Goal: Task Accomplishment & Management: Complete application form

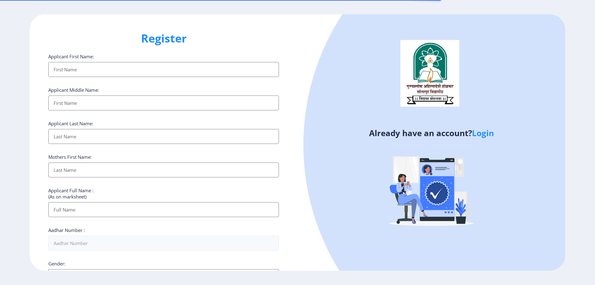
select select
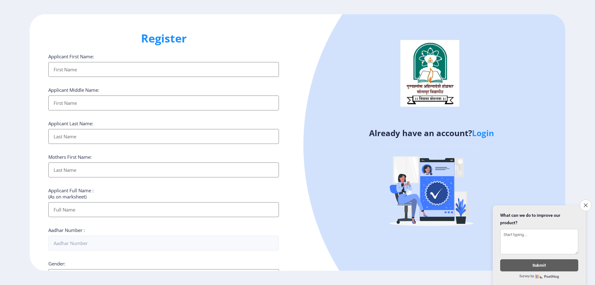
click at [106, 70] on input "Applicant First Name:" at bounding box center [163, 69] width 230 height 15
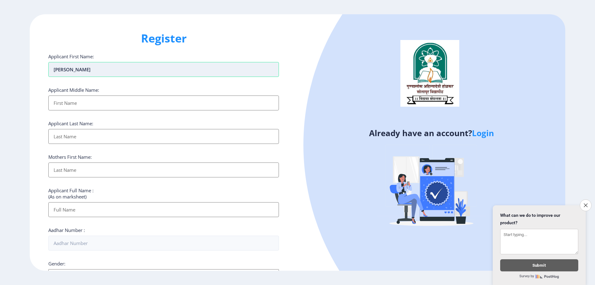
type input "[PERSON_NAME]"
type input "PRAMOD"
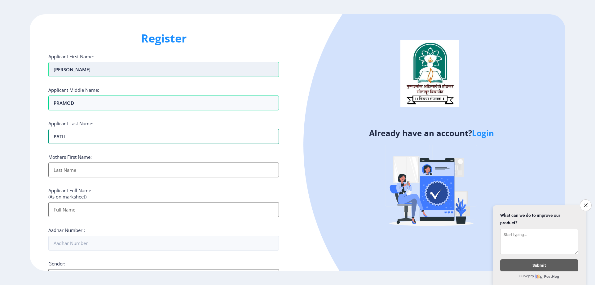
type input "PATIL"
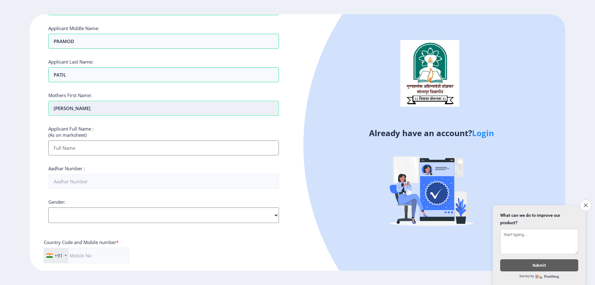
scroll to position [62, 0]
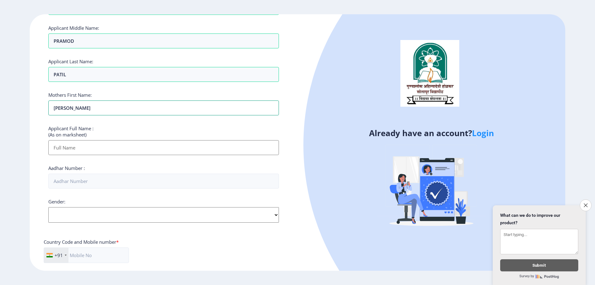
type input "[PERSON_NAME]"
click at [102, 141] on input "Applicant First Name:" at bounding box center [163, 147] width 230 height 15
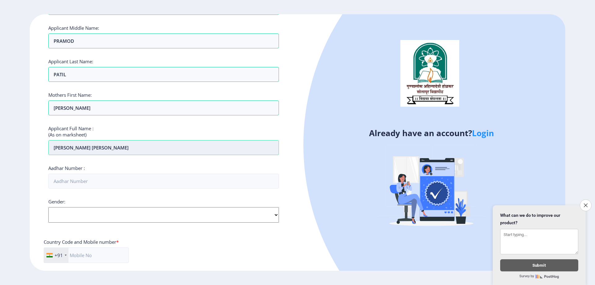
type input "[PERSON_NAME] [PERSON_NAME]"
type input "606923618396"
select select "[DEMOGRAPHIC_DATA]"
click at [48, 207] on select "Select Gender [DEMOGRAPHIC_DATA] [DEMOGRAPHIC_DATA] Other" at bounding box center [163, 214] width 230 height 15
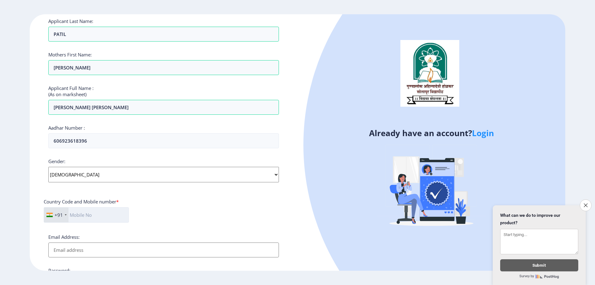
scroll to position [155, 0]
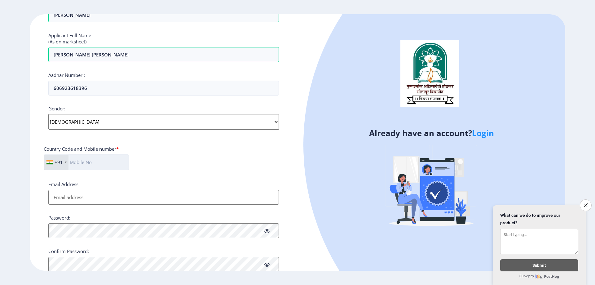
click at [97, 160] on input "text" at bounding box center [86, 161] width 85 height 15
click at [89, 163] on input "9096243578" at bounding box center [86, 161] width 85 height 15
drag, startPoint x: 100, startPoint y: 160, endPoint x: 68, endPoint y: 159, distance: 32.2
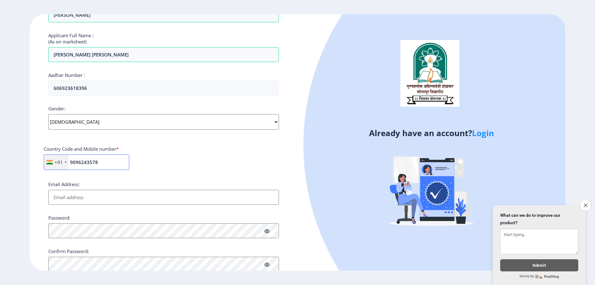
click at [68, 159] on div "+91 [GEOGRAPHIC_DATA] ([GEOGRAPHIC_DATA]) +91 [GEOGRAPHIC_DATA] (‫[GEOGRAPHIC_D…" at bounding box center [86, 161] width 85 height 15
type input "9096243578"
click at [158, 198] on input "Email Address:" at bounding box center [163, 197] width 230 height 15
drag, startPoint x: 70, startPoint y: 198, endPoint x: 0, endPoint y: 203, distance: 70.2
click at [0, 203] on ngx-register "Register Applicant First Name: [PERSON_NAME] Applicant Middle Name: [PERSON_NAM…" at bounding box center [297, 142] width 595 height 256
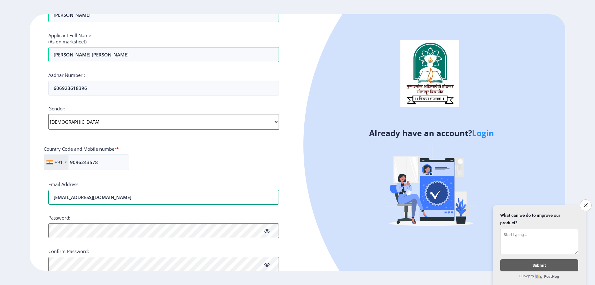
type input "[EMAIL_ADDRESS][DOMAIN_NAME]"
click at [0, 162] on ngx-register "Register Applicant First Name: [PERSON_NAME] Applicant Middle Name: [PERSON_NAM…" at bounding box center [297, 142] width 595 height 256
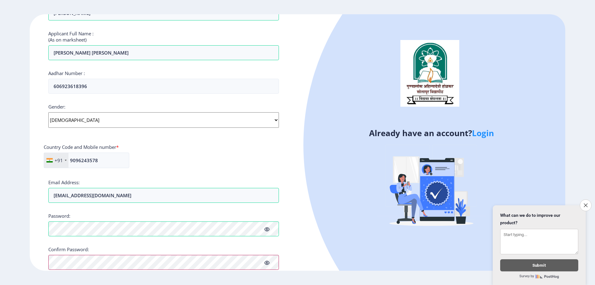
scroll to position [182, 0]
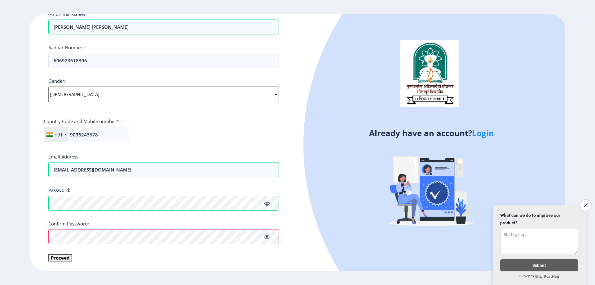
click at [584, 203] on icon "Close survey" at bounding box center [585, 205] width 4 height 4
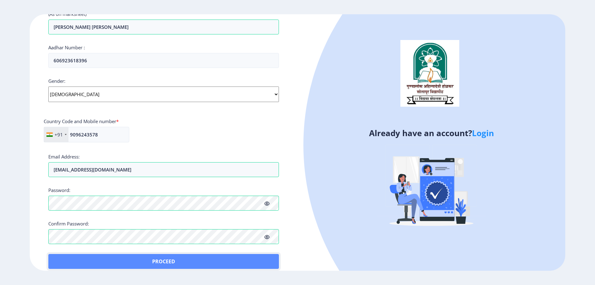
click at [148, 261] on button "Proceed" at bounding box center [163, 261] width 230 height 15
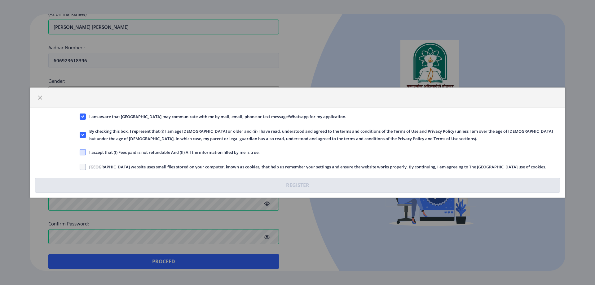
click at [85, 152] on span at bounding box center [83, 152] width 6 height 6
click at [80, 152] on input "I accept that (I) Fees paid is not refundable And (II) All the information fill…" at bounding box center [80, 152] width 0 height 0
checkbox input "true"
click at [81, 166] on span at bounding box center [83, 167] width 6 height 6
click at [80, 166] on input "[GEOGRAPHIC_DATA] website uses small files stored on your computer, known as co…" at bounding box center [80, 166] width 0 height 0
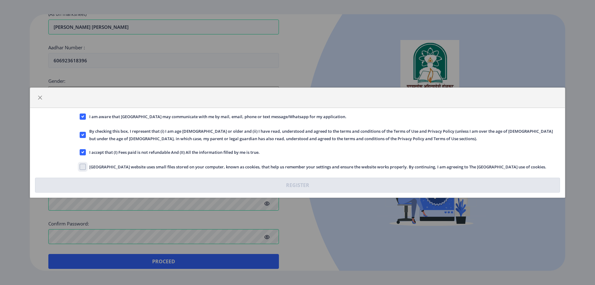
checkbox input "true"
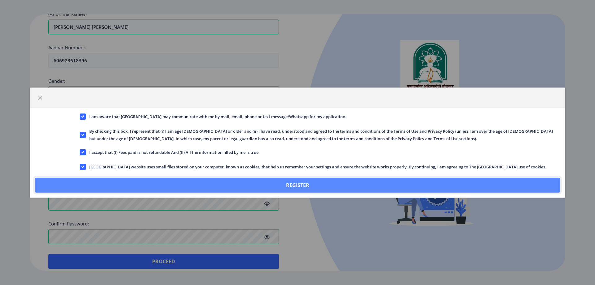
click at [232, 186] on button "Register" at bounding box center [297, 184] width 525 height 15
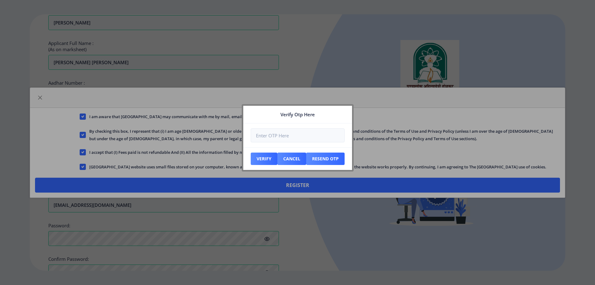
scroll to position [218, 0]
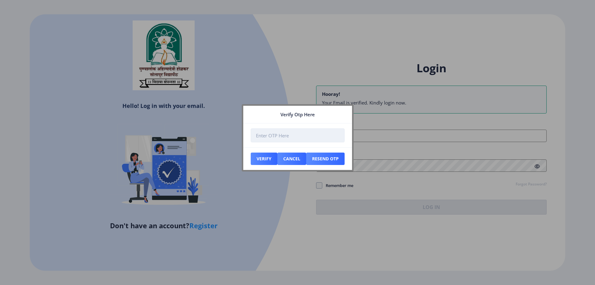
click at [270, 141] on input "number" at bounding box center [298, 135] width 94 height 14
type input "639063"
click at [261, 160] on button "Verify" at bounding box center [264, 158] width 27 height 12
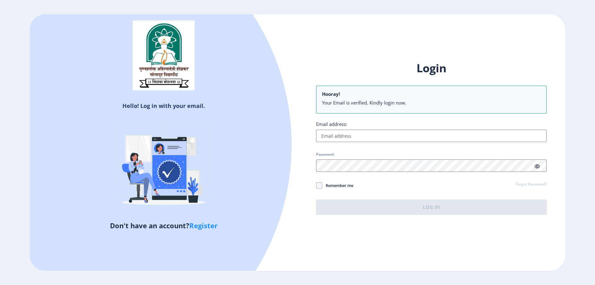
click at [342, 137] on input "Email address:" at bounding box center [431, 135] width 230 height 12
paste input "[EMAIL_ADDRESS][DOMAIN_NAME]"
type input "[EMAIL_ADDRESS][DOMAIN_NAME]"
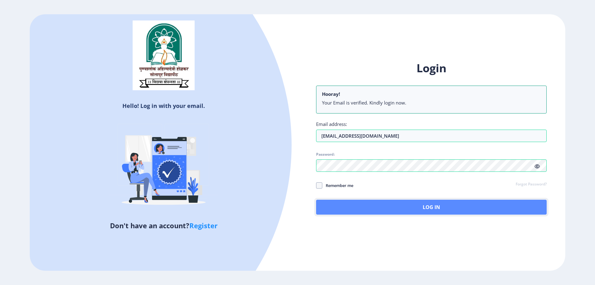
click at [391, 212] on button "Log In" at bounding box center [431, 206] width 230 height 15
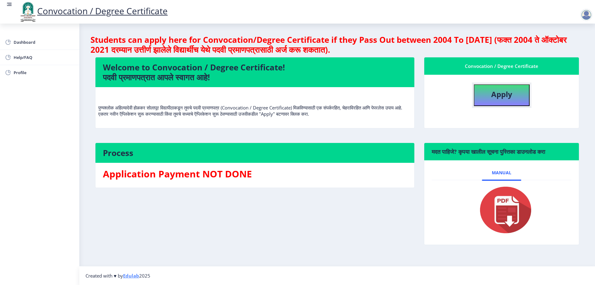
click at [504, 100] on button "Apply" at bounding box center [501, 95] width 56 height 22
select select
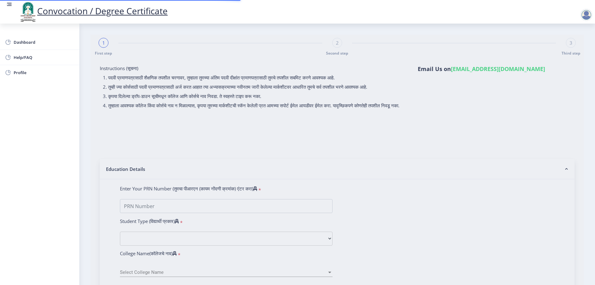
type input "[PERSON_NAME] [PERSON_NAME]"
type input "[PERSON_NAME]"
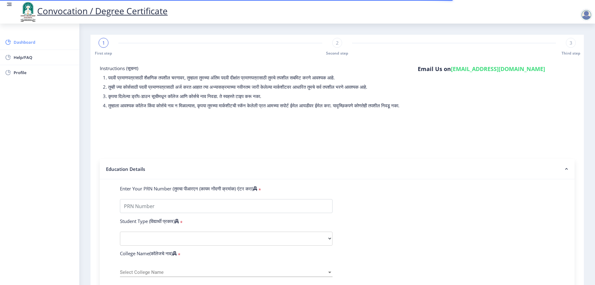
click at [33, 43] on span "Dashboard" at bounding box center [44, 41] width 61 height 7
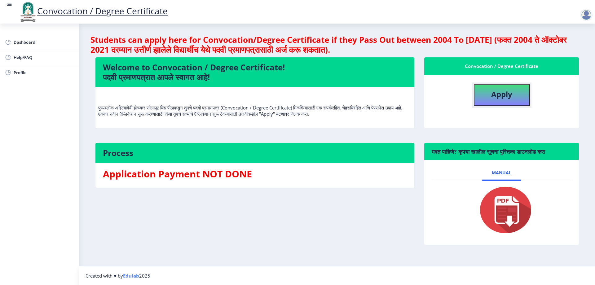
click at [491, 99] on button "Apply" at bounding box center [501, 95] width 56 height 22
select select
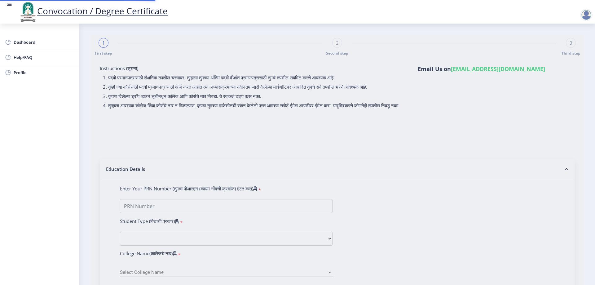
type input "[PERSON_NAME] [PERSON_NAME]"
type input "[PERSON_NAME]"
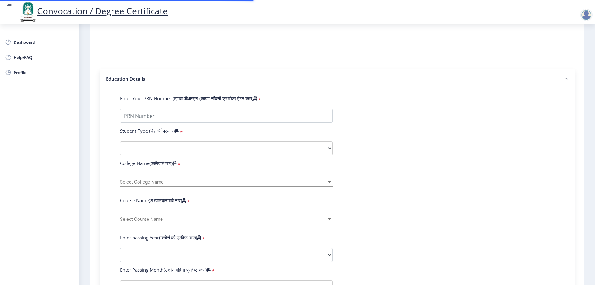
scroll to position [93, 0]
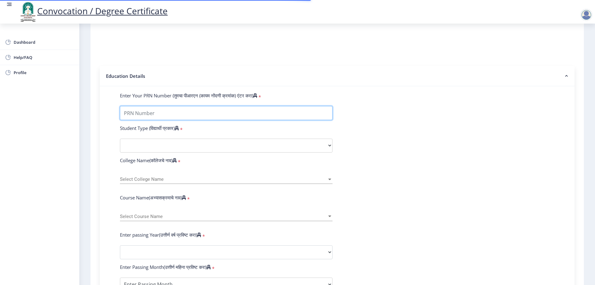
click at [168, 116] on input "Enter Your PRN Number (तुमचा पीआरएन (कायम नोंदणी क्रमांक) एंटर करा)" at bounding box center [226, 113] width 212 height 14
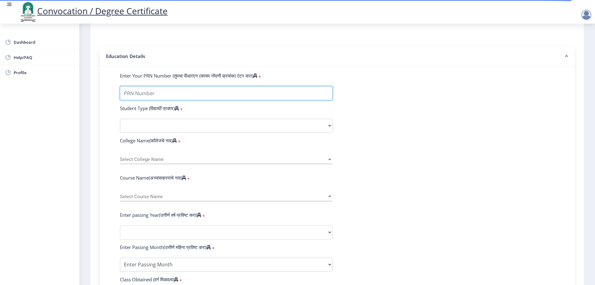
scroll to position [36, 0]
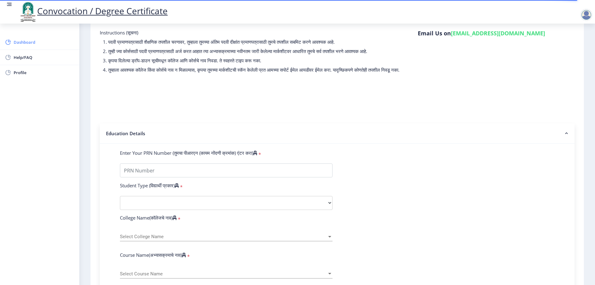
click at [30, 45] on span "Dashboard" at bounding box center [44, 41] width 61 height 7
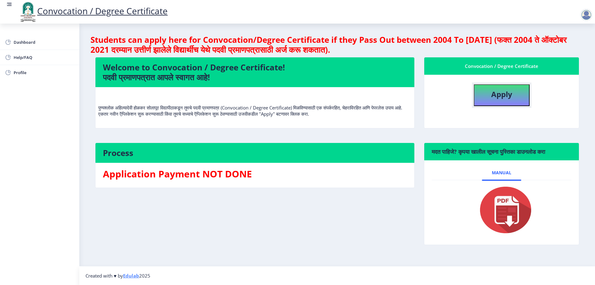
click at [516, 102] on button "Apply" at bounding box center [501, 95] width 56 height 22
select select
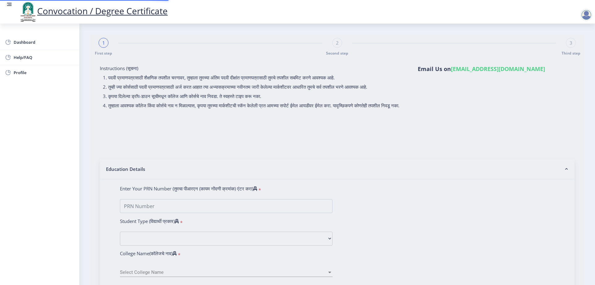
type input "[PERSON_NAME] [PERSON_NAME]"
type input "[PERSON_NAME]"
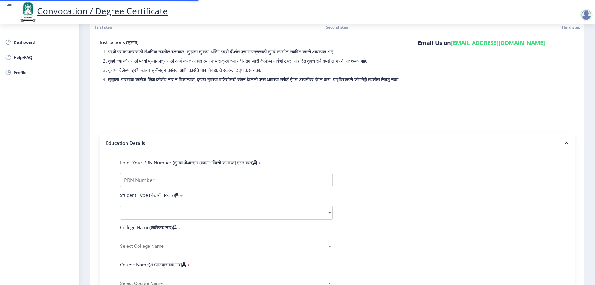
scroll to position [62, 0]
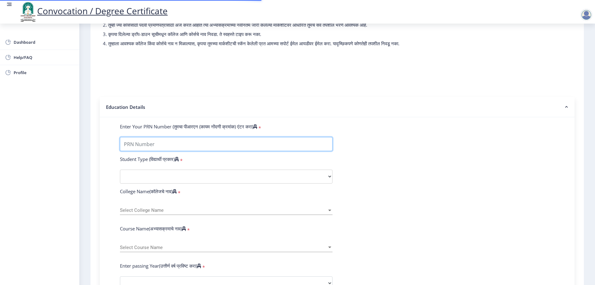
click at [177, 149] on input "Enter Your PRN Number (तुमचा पीआरएन (कायम नोंदणी क्रमांक) एंटर करा)" at bounding box center [226, 144] width 212 height 14
type input "2015032500251691"
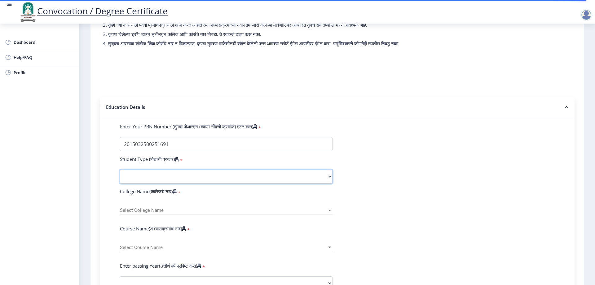
click at [180, 183] on select "Select Student Type Regular External" at bounding box center [226, 176] width 212 height 14
select select "Regular"
click at [120, 175] on select "Select Student Type Regular External" at bounding box center [226, 176] width 212 height 14
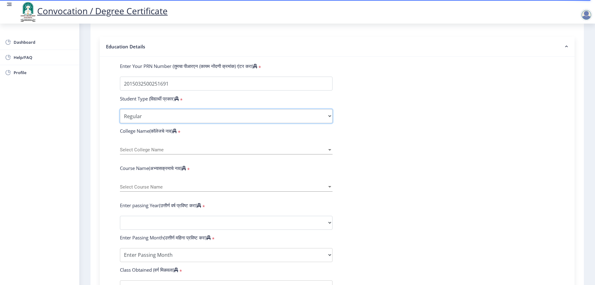
scroll to position [124, 0]
click at [155, 149] on div "Select College Name Select College Name" at bounding box center [226, 146] width 212 height 13
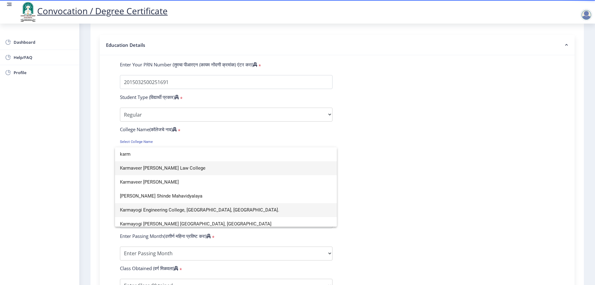
type input "karm"
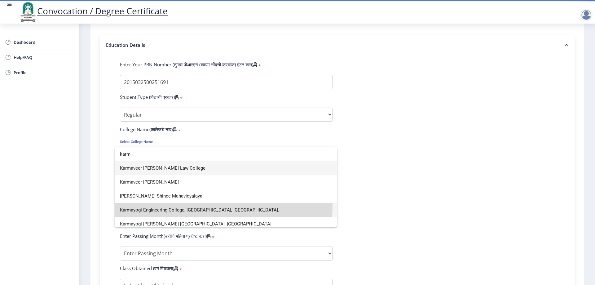
click at [166, 206] on span "Karmayogi Engineering College, [GEOGRAPHIC_DATA], [GEOGRAPHIC_DATA]." at bounding box center [226, 210] width 212 height 14
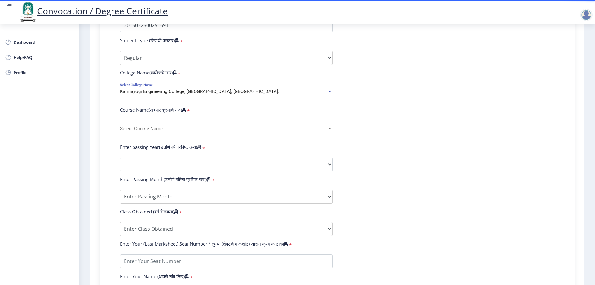
scroll to position [186, 0]
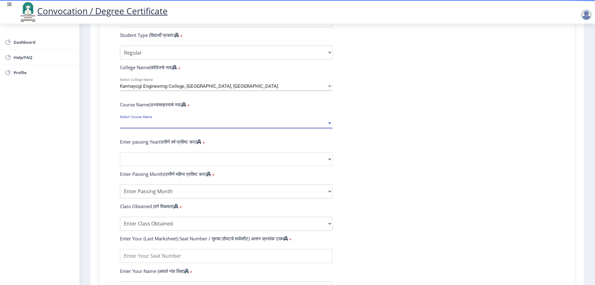
click at [150, 126] on span "Select Course Name" at bounding box center [223, 123] width 207 height 5
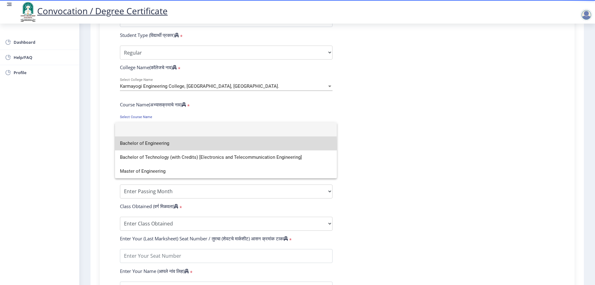
click at [150, 145] on span "Bachelor of Engineering" at bounding box center [226, 143] width 212 height 14
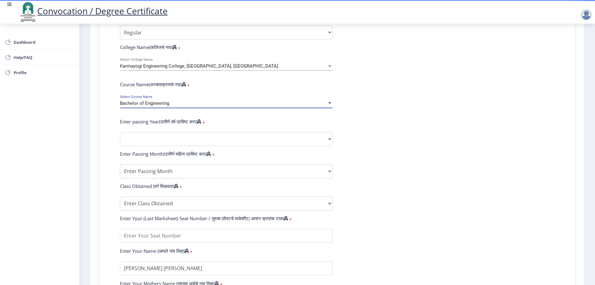
scroll to position [217, 0]
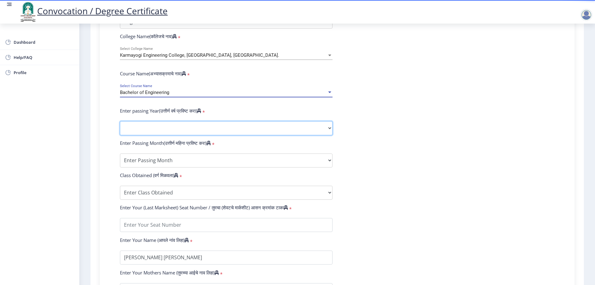
click at [150, 135] on select "2025 2024 2023 2022 2021 2020 2019 2018 2017 2016 2015 2014 2013 2012 2011 2010…" at bounding box center [226, 128] width 212 height 14
select select
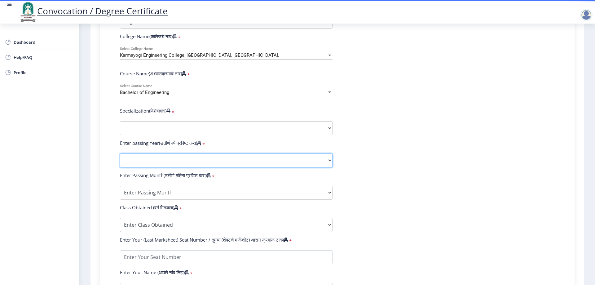
select select "2020"
click at [120, 159] on select "2025 2024 2023 2022 2021 2020 2019 2018 2017 2016 2015 2014 2013 2012 2011 2010…" at bounding box center [226, 160] width 212 height 14
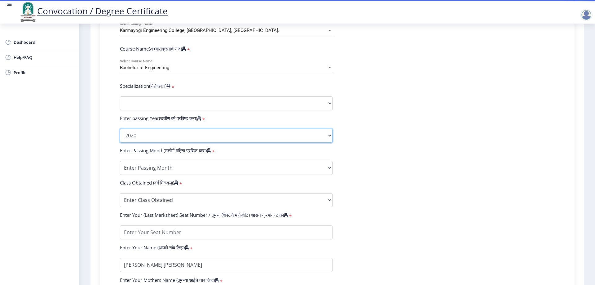
scroll to position [279, 0]
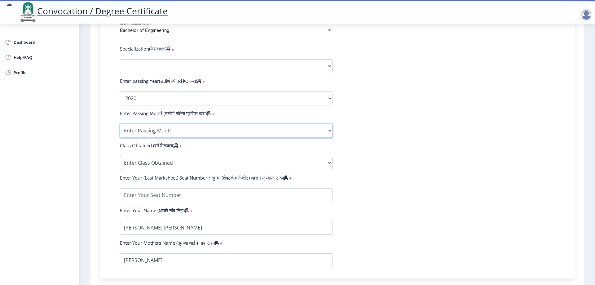
click at [181, 136] on select "Enter Passing Month March April May October November December" at bounding box center [226, 131] width 212 height 14
select select "October"
click at [120, 129] on select "Enter Passing Month March April May October November December" at bounding box center [226, 131] width 212 height 14
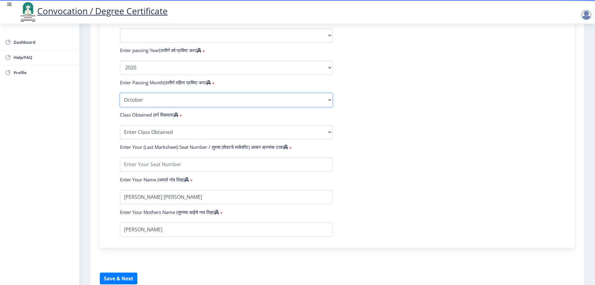
scroll to position [310, 0]
click at [158, 133] on select "Enter Class Obtained FIRST CLASS WITH DISTINCTION FIRST CLASS HIGHER SECOND CLA…" at bounding box center [226, 132] width 212 height 14
click at [120, 131] on select "Enter Class Obtained FIRST CLASS WITH DISTINCTION FIRST CLASS HIGHER SECOND CLA…" at bounding box center [226, 132] width 212 height 14
click at [170, 139] on select "Enter Class Obtained FIRST CLASS WITH DISTINCTION FIRST CLASS HIGHER SECOND CLA…" at bounding box center [226, 132] width 212 height 14
select select "Grade A"
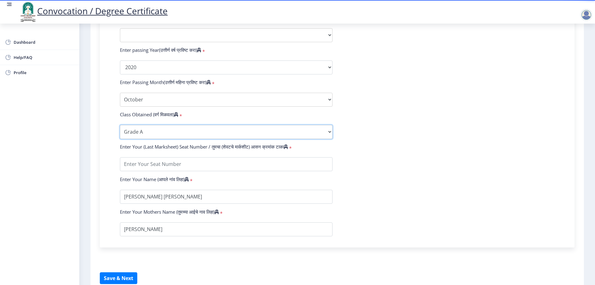
click at [120, 131] on select "Enter Class Obtained FIRST CLASS WITH DISTINCTION FIRST CLASS HIGHER SECOND CLA…" at bounding box center [226, 132] width 212 height 14
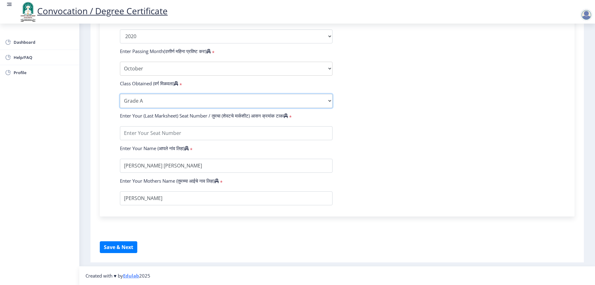
scroll to position [347, 0]
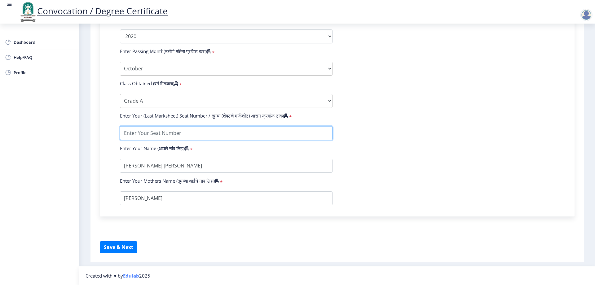
click at [222, 130] on input "textarea" at bounding box center [226, 133] width 212 height 14
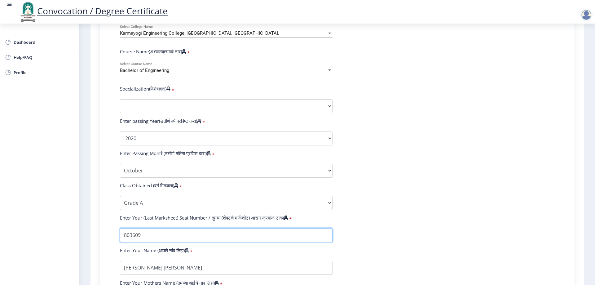
scroll to position [254, 0]
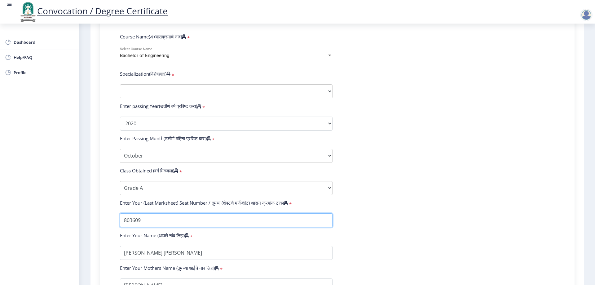
type input "803609"
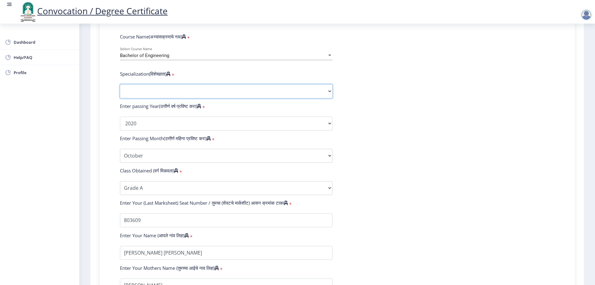
click at [170, 96] on select "Specialization Bio-Medical Engineering Civil Engineering Computer Science & Eng…" at bounding box center [226, 91] width 212 height 14
select select "Civil Engineering"
click at [120, 90] on select "Specialization Bio-Medical Engineering Civil Engineering Computer Science & Eng…" at bounding box center [226, 91] width 212 height 14
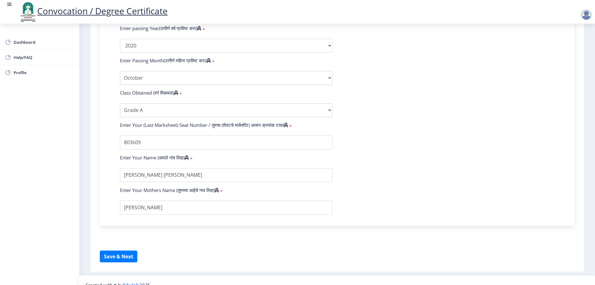
scroll to position [347, 0]
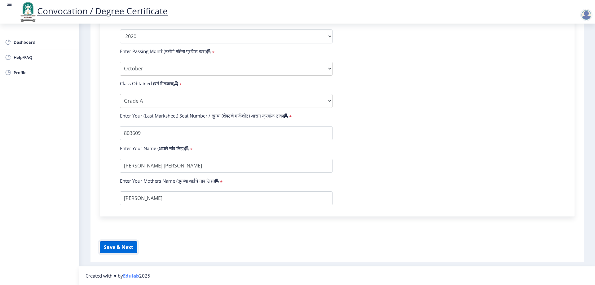
click at [131, 247] on button "Save & Next" at bounding box center [118, 247] width 37 height 12
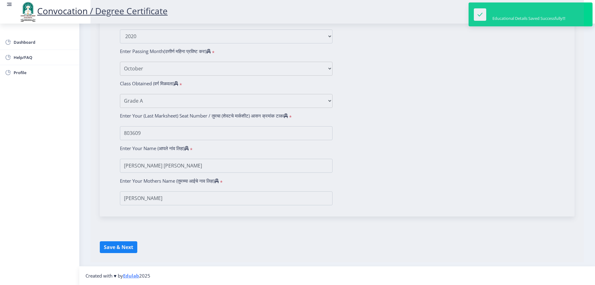
select select
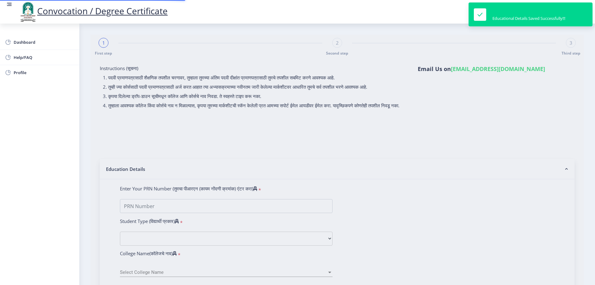
type input "[PERSON_NAME] [PERSON_NAME]"
type input "[PERSON_NAME]"
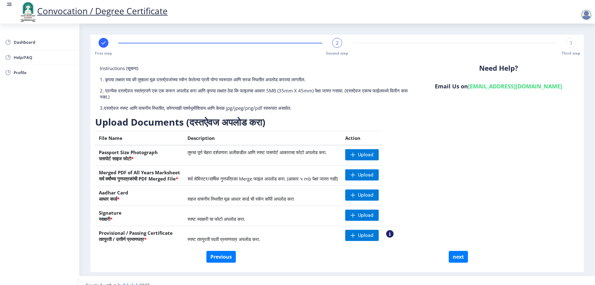
scroll to position [10, 0]
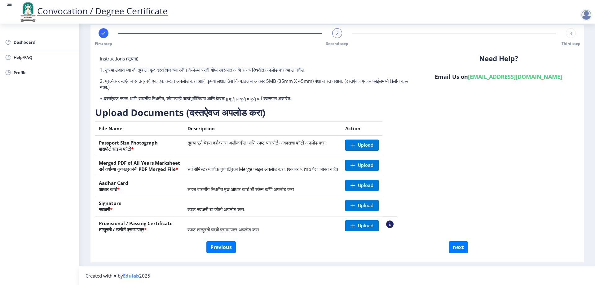
click at [236, 142] on td "तुमचा पूर्ण चेहरा दर्शवणारा अलीकडील आणि स्पष्ट पासपोर्ट आकाराचा फोटो अपलोड करा." at bounding box center [263, 145] width 158 height 20
click at [373, 142] on span "Upload" at bounding box center [365, 145] width 15 height 6
click at [176, 185] on th "Aadhar Card आधार कार्ड *" at bounding box center [139, 186] width 89 height 20
click at [373, 205] on span "Upload" at bounding box center [365, 205] width 15 height 6
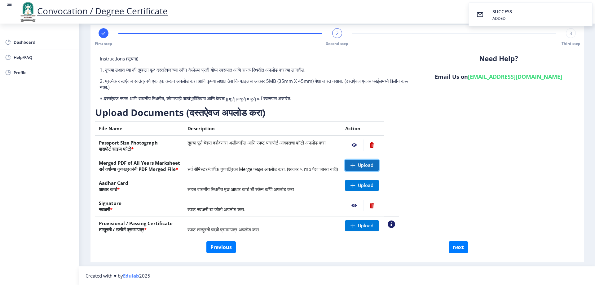
click at [373, 167] on span "Upload" at bounding box center [365, 165] width 15 height 6
click at [377, 227] on span "Upload" at bounding box center [361, 225] width 33 height 11
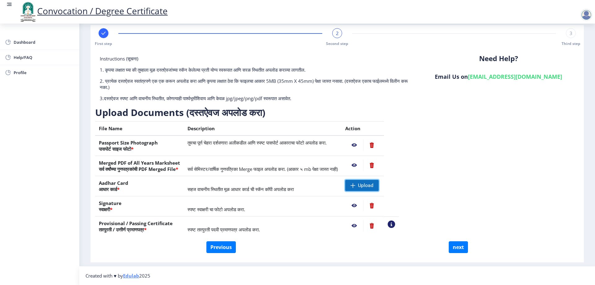
click at [355, 187] on span at bounding box center [352, 185] width 5 height 5
click at [457, 247] on button "next" at bounding box center [457, 247] width 19 height 12
select select
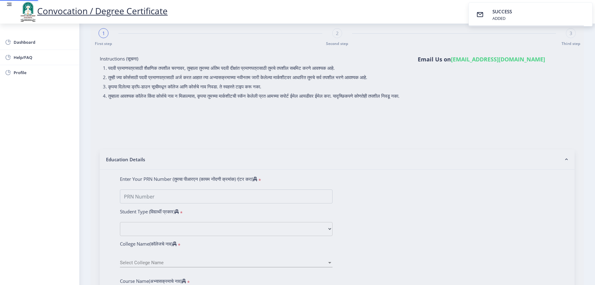
scroll to position [0, 0]
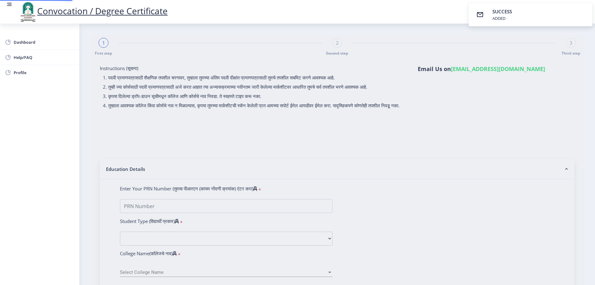
select select
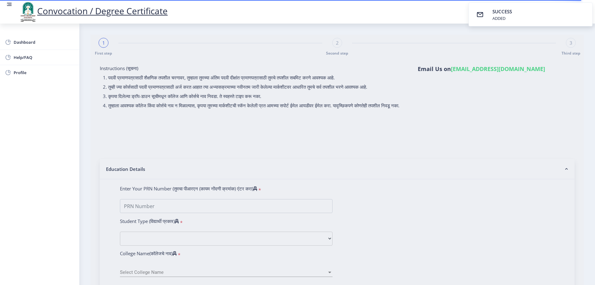
select select
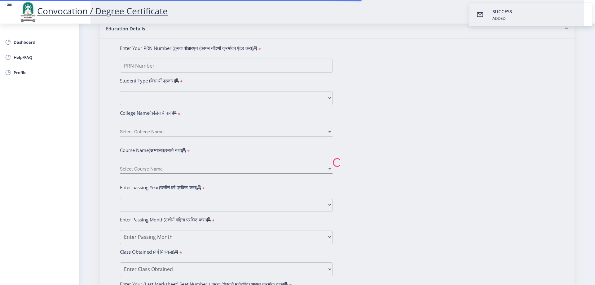
scroll to position [155, 0]
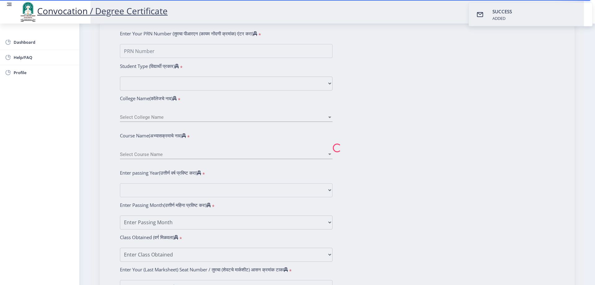
type input "[PERSON_NAME] [PERSON_NAME]"
type input "[PERSON_NAME]"
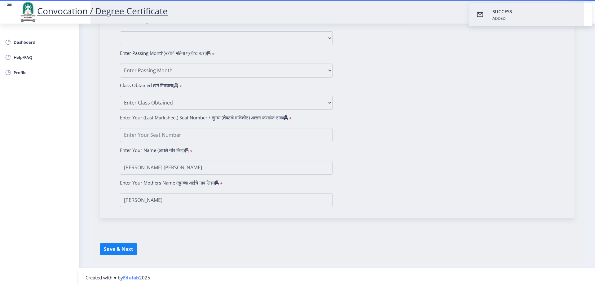
type input "2015032500251691"
select select "Regular"
select select "2020"
select select "October"
select select "Grade A"
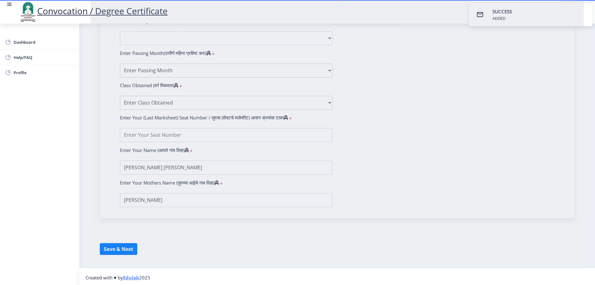
type input "803609"
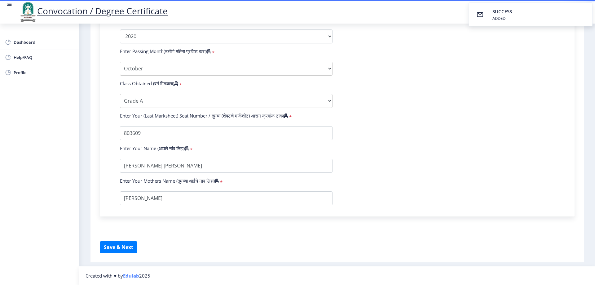
select select
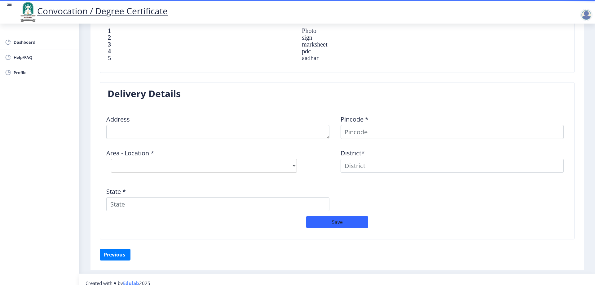
scroll to position [450, 0]
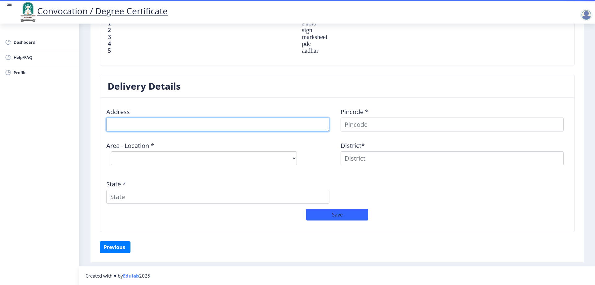
click at [178, 128] on textarea at bounding box center [217, 124] width 223 height 14
type textarea "AT [GEOGRAPHIC_DATA] POST [GEOGRAPHIC_DATA] DIST [GEOGRAPHIC_DATA]"
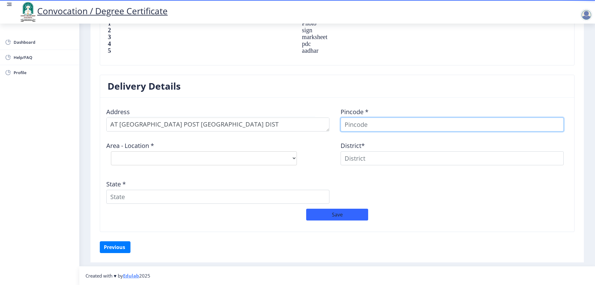
scroll to position [446, 0]
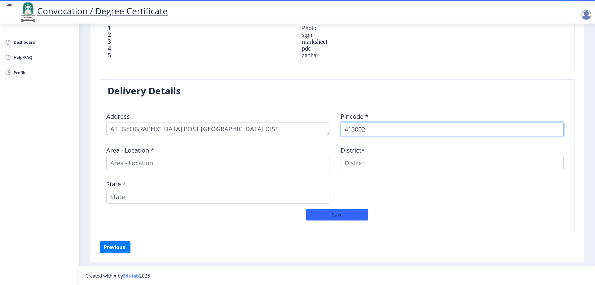
type input "413002"
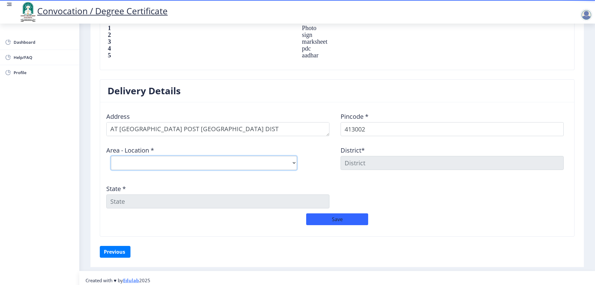
click at [147, 160] on select "Select Area Location [GEOGRAPHIC_DATA] B.O Belati B.O Boramani B.O Darganhalli …" at bounding box center [204, 163] width 186 height 14
select select "16: Object"
click at [111, 156] on select "Select Area Location [GEOGRAPHIC_DATA] B.O Belati B.O Boramani B.O Darganhalli …" at bounding box center [204, 163] width 186 height 14
type input "SOLAPUR"
type input "[GEOGRAPHIC_DATA]"
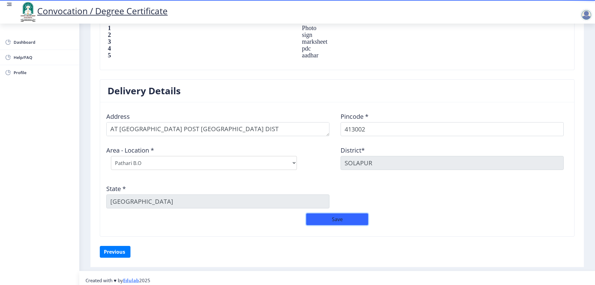
click at [331, 217] on button "Save" at bounding box center [337, 219] width 62 height 12
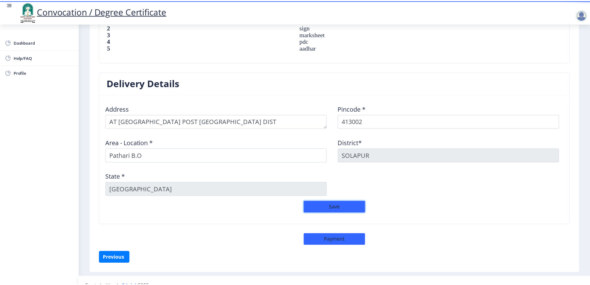
scroll to position [464, 0]
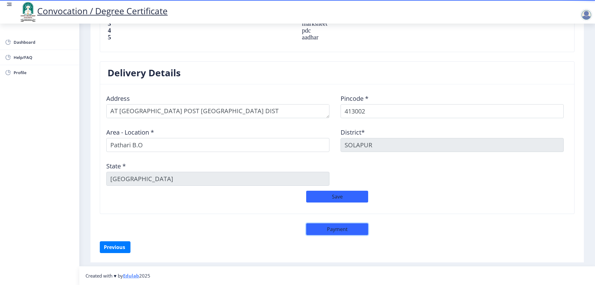
click at [324, 233] on button "Payment" at bounding box center [337, 229] width 62 height 12
select select "sealed"
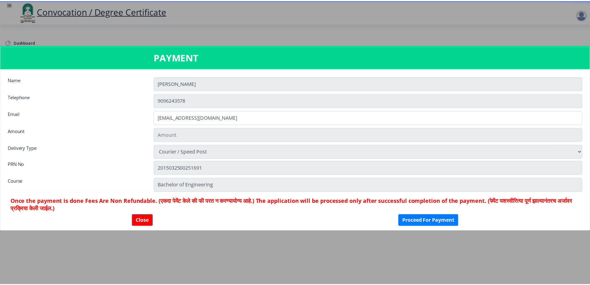
scroll to position [463, 0]
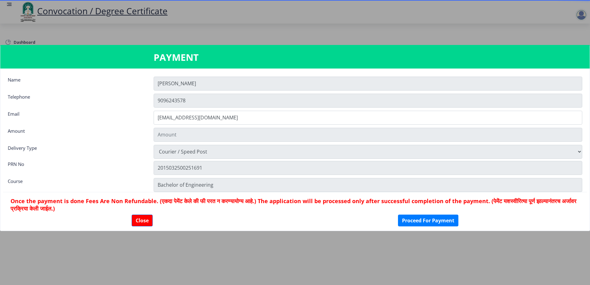
type input "2885"
click at [410, 220] on button "Proceed For Payment" at bounding box center [428, 220] width 60 height 12
click at [417, 224] on button "Proceed For Payment" at bounding box center [428, 220] width 60 height 12
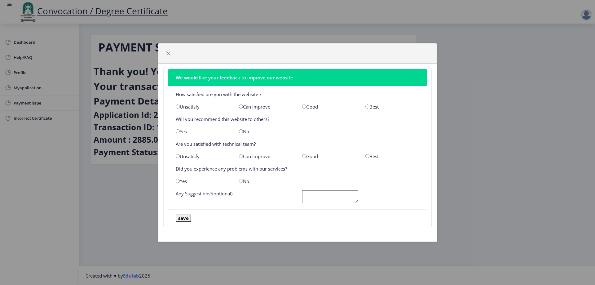
click at [301, 104] on div "Good" at bounding box center [328, 106] width 63 height 6
click at [303, 107] on input "radio" at bounding box center [304, 106] width 4 height 4
radio input "true"
click at [177, 131] on input "radio" at bounding box center [178, 131] width 4 height 4
radio input "true"
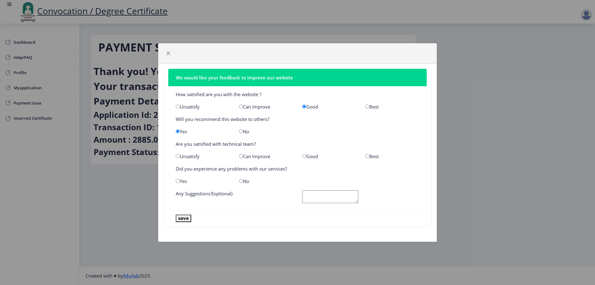
click at [177, 131] on input "radio" at bounding box center [178, 131] width 4 height 4
click at [305, 157] on input "radio" at bounding box center [304, 156] width 4 height 4
radio input "true"
drag, startPoint x: 238, startPoint y: 181, endPoint x: 242, endPoint y: 181, distance: 4.4
click at [239, 181] on div "No" at bounding box center [265, 181] width 63 height 6
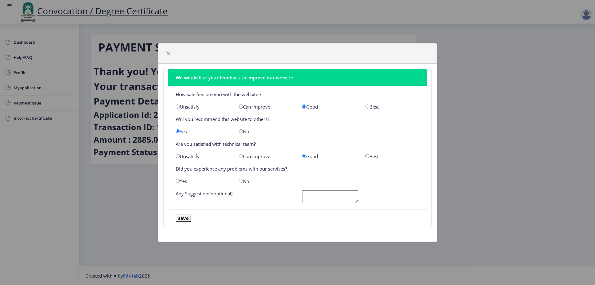
click at [242, 181] on input "radio" at bounding box center [241, 181] width 4 height 4
radio input "true"
click at [179, 218] on button "save" at bounding box center [183, 217] width 15 height 7
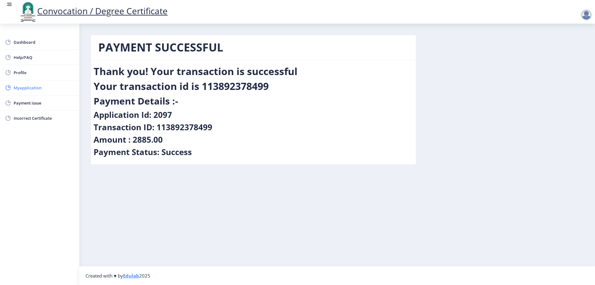
click at [37, 88] on span "Myapplication" at bounding box center [44, 87] width 61 height 7
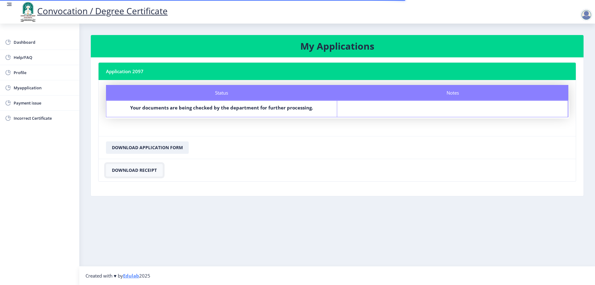
click at [149, 171] on button "Download Receipt" at bounding box center [134, 170] width 57 height 12
click at [160, 144] on button "Download Application Form" at bounding box center [147, 147] width 83 height 12
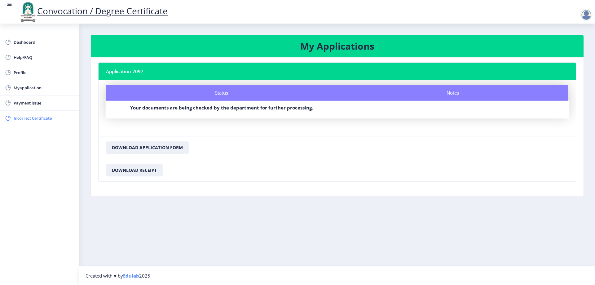
click at [29, 120] on span "Incorrect Certificate" at bounding box center [44, 117] width 61 height 7
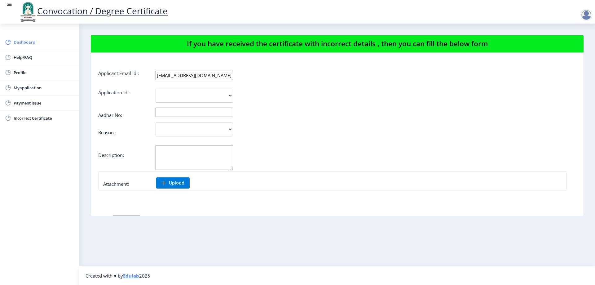
click at [24, 41] on span "Dashboard" at bounding box center [44, 41] width 61 height 7
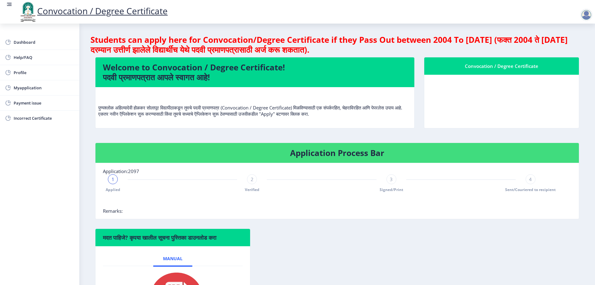
click at [587, 15] on div at bounding box center [586, 15] width 12 height 12
click at [578, 47] on span "Log out" at bounding box center [570, 48] width 40 height 7
